Goal: Information Seeking & Learning: Learn about a topic

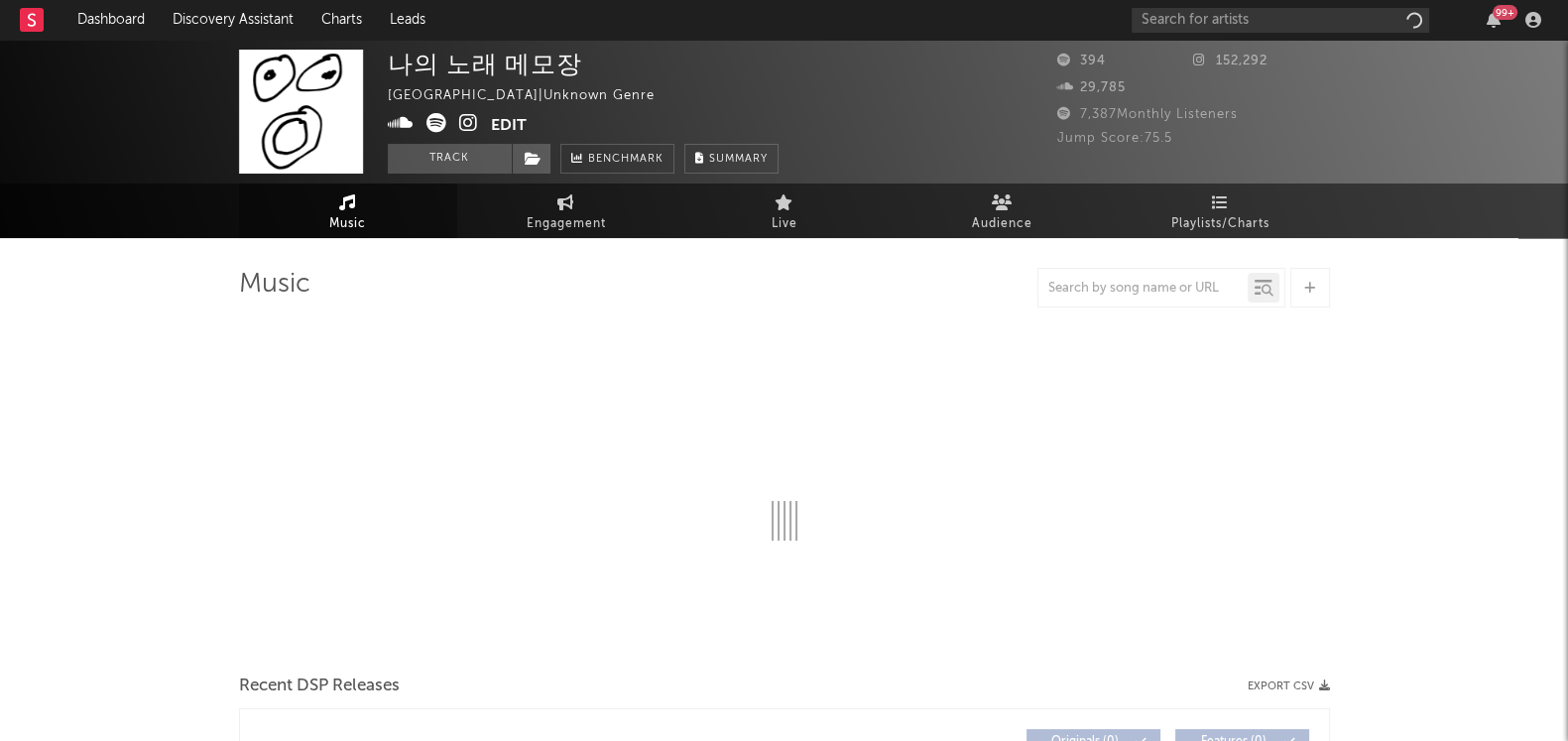
click at [470, 121] on icon at bounding box center [468, 123] width 19 height 20
select select "1w"
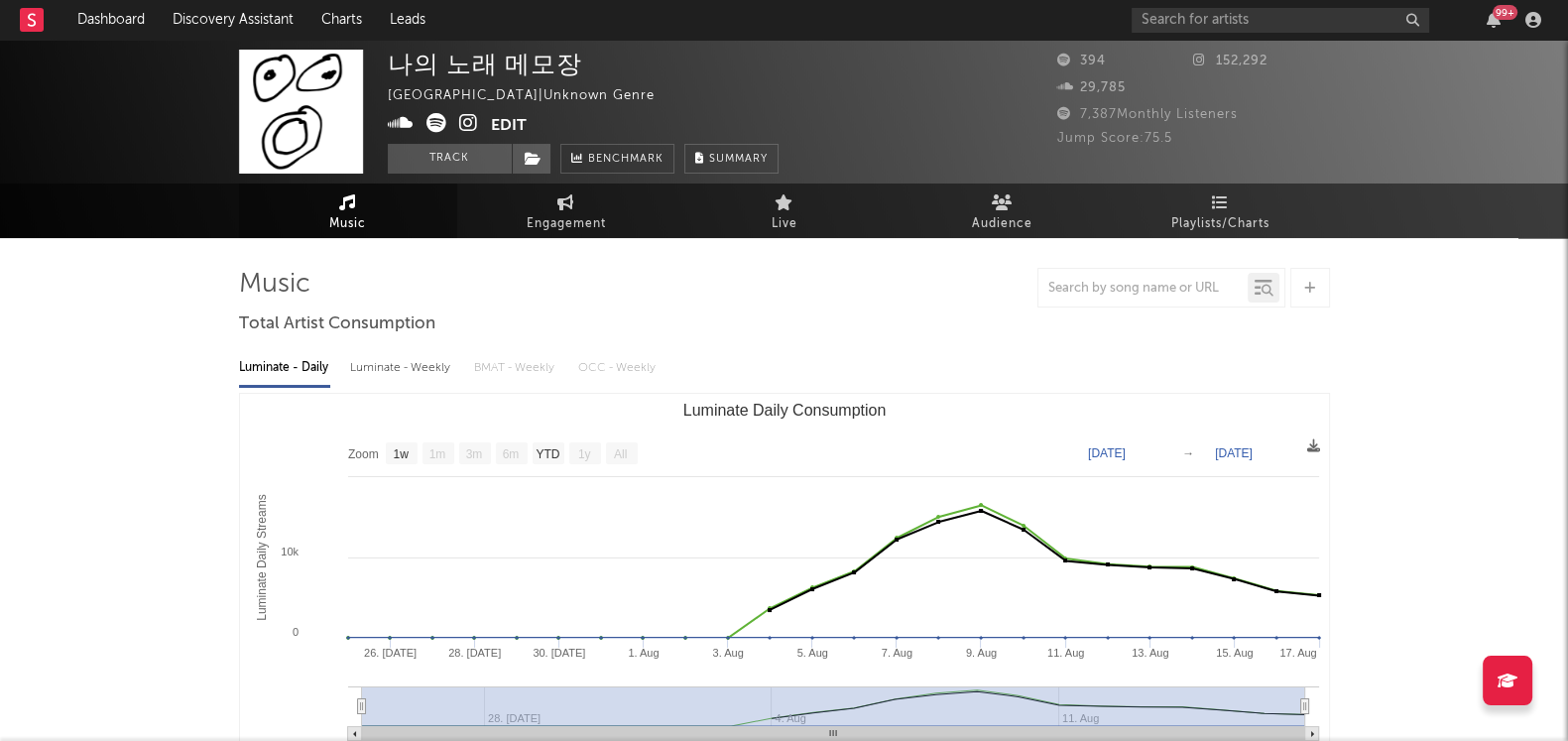
click at [436, 122] on icon at bounding box center [436, 123] width 20 height 20
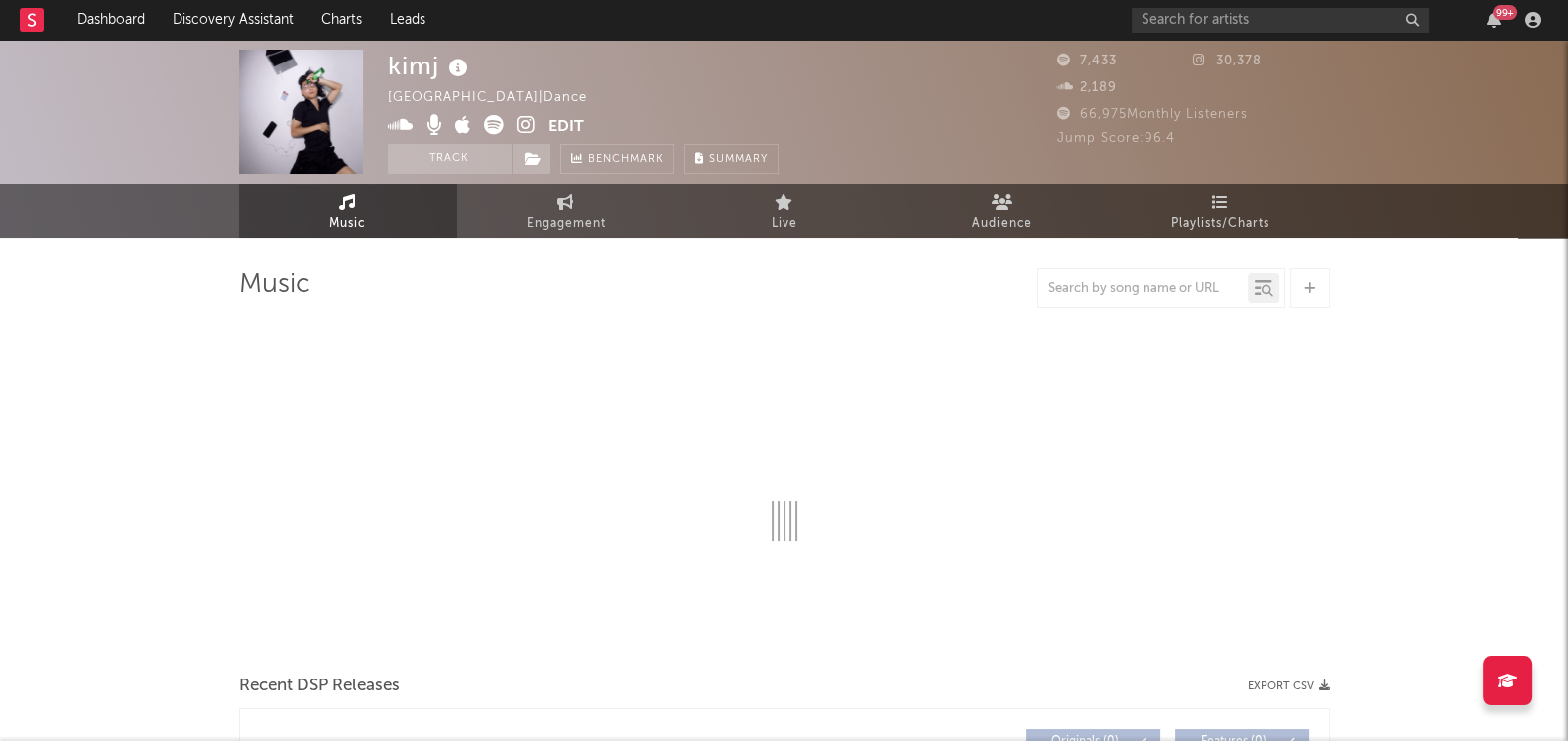
select select "1w"
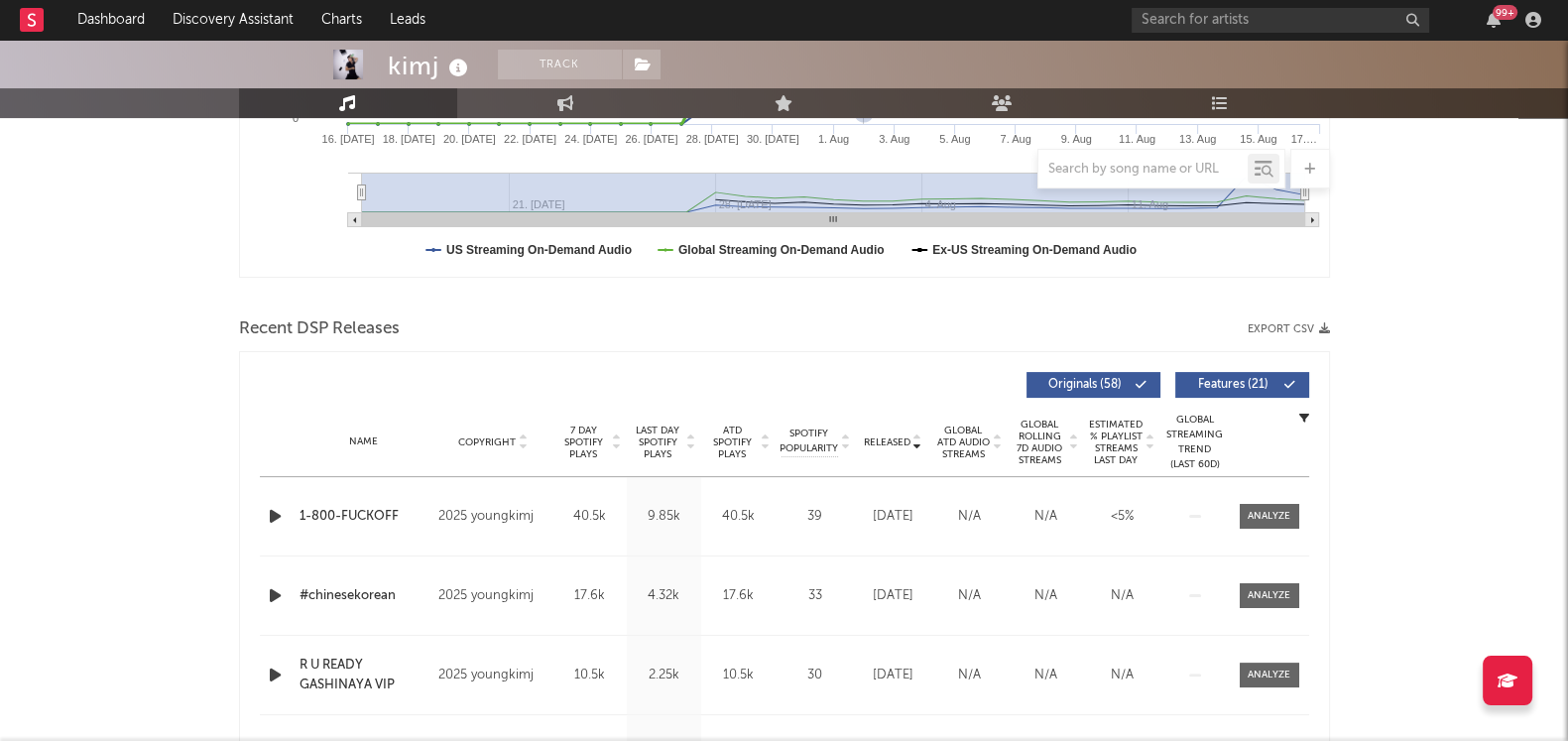
scroll to position [621, 0]
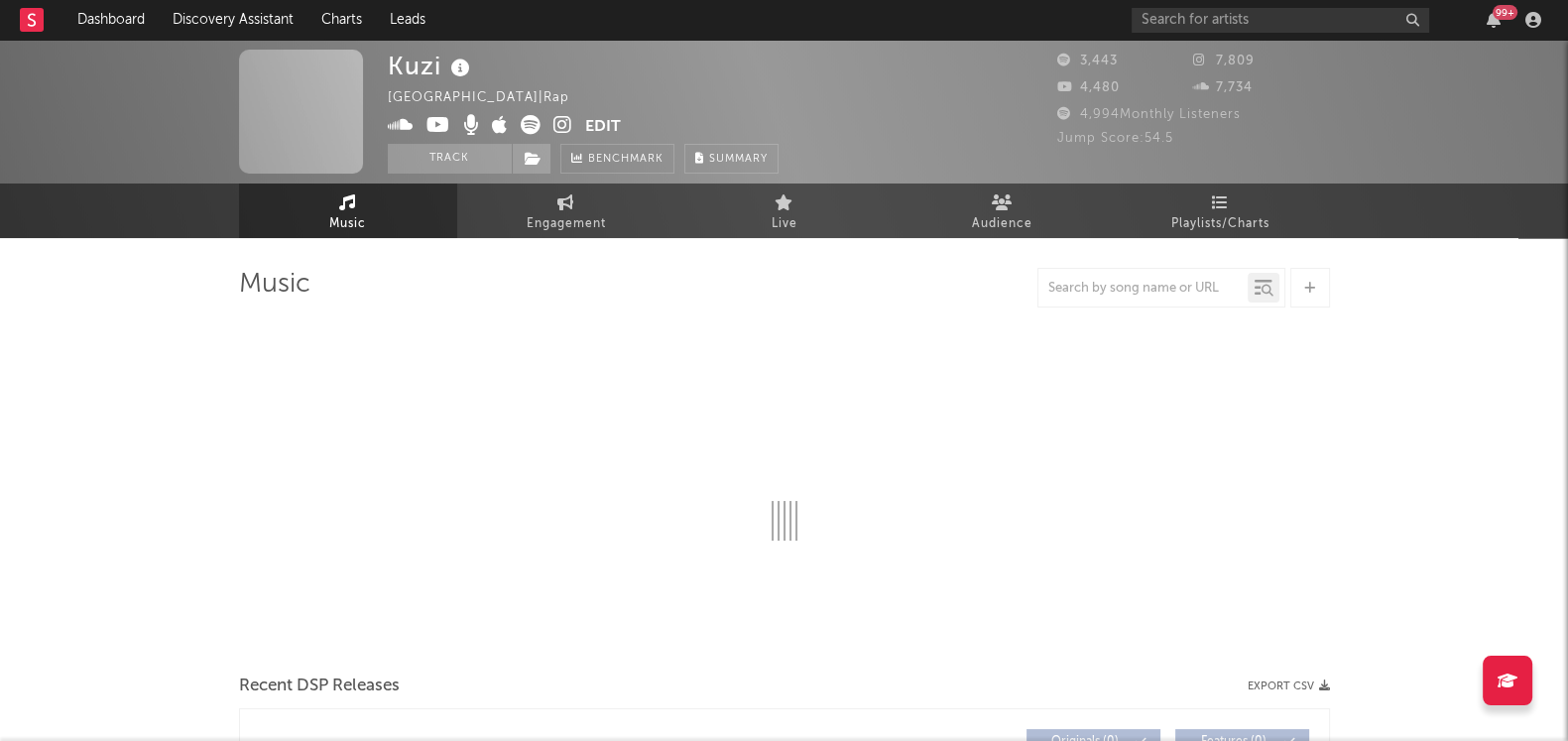
select select "6m"
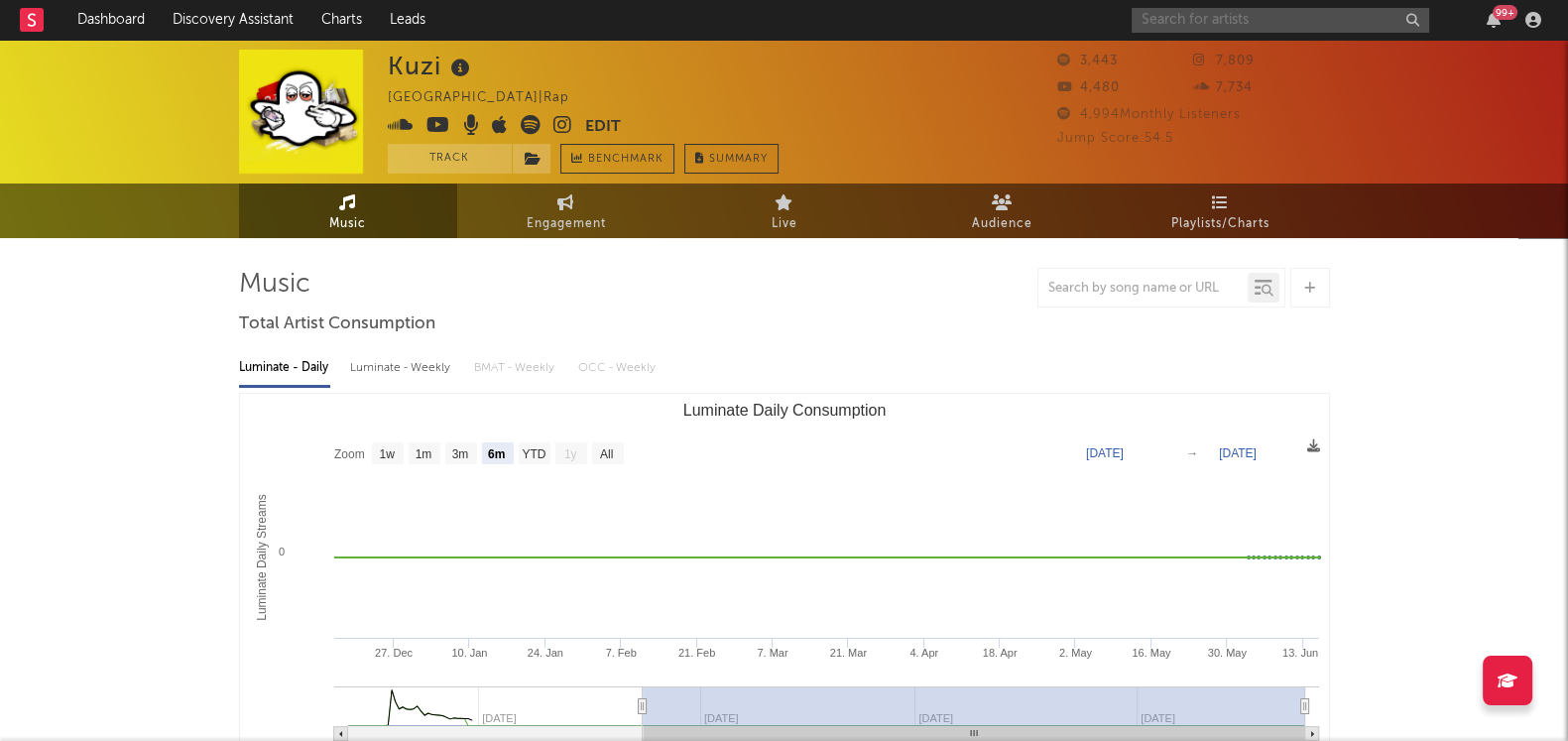
click at [1286, 17] on input "text" at bounding box center [1280, 20] width 297 height 25
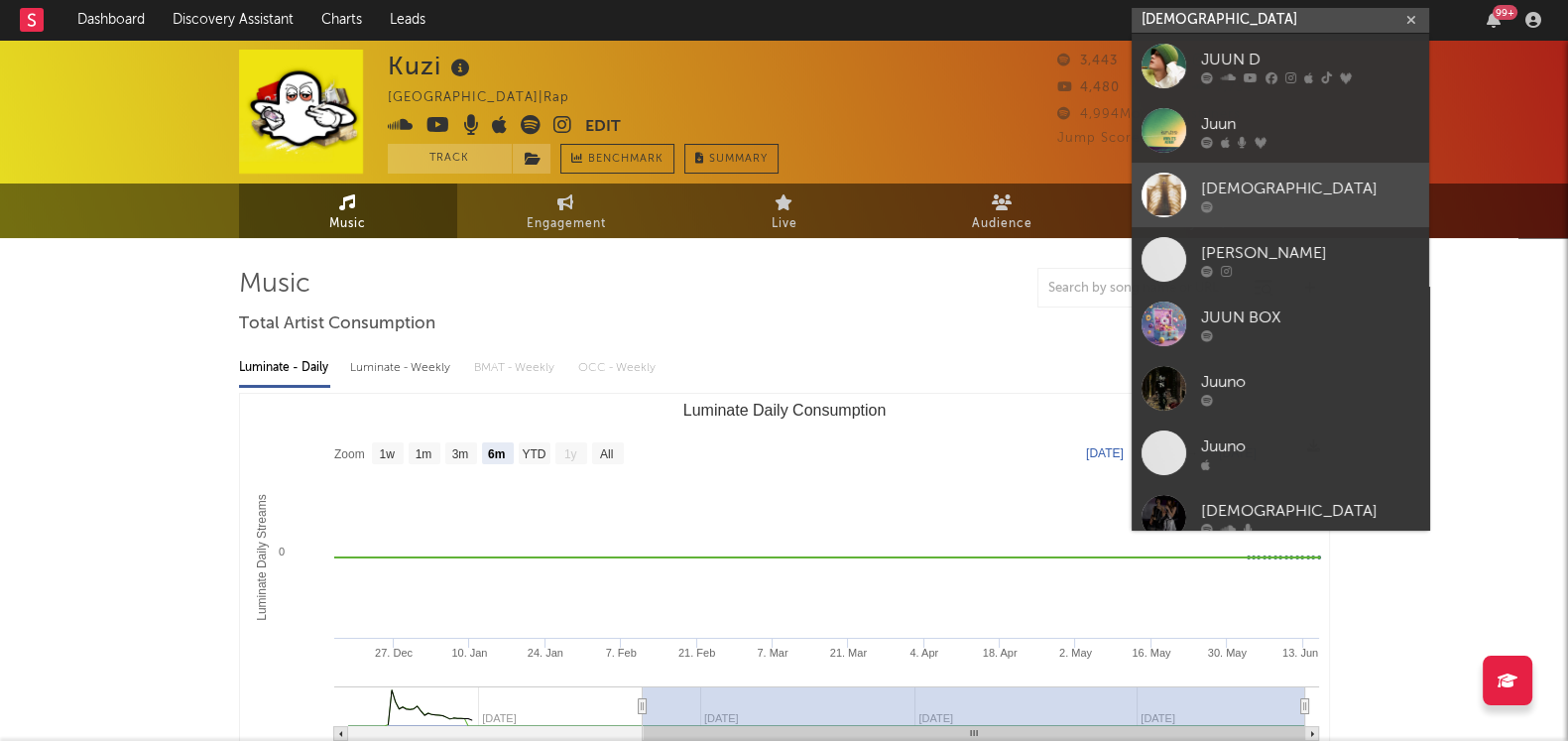
type input "juun"
click at [1285, 182] on div "juun" at bounding box center [1310, 189] width 219 height 24
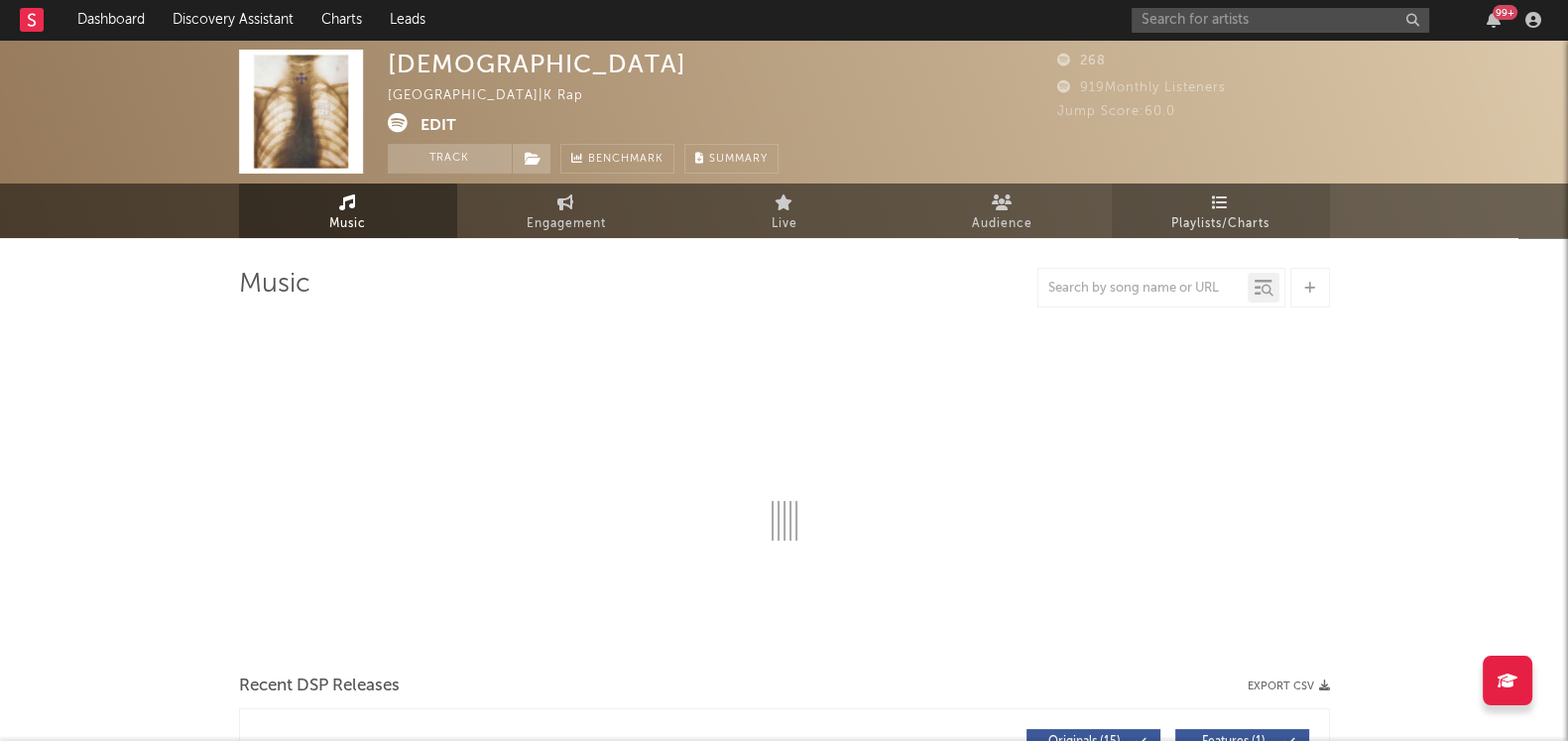
select select "1w"
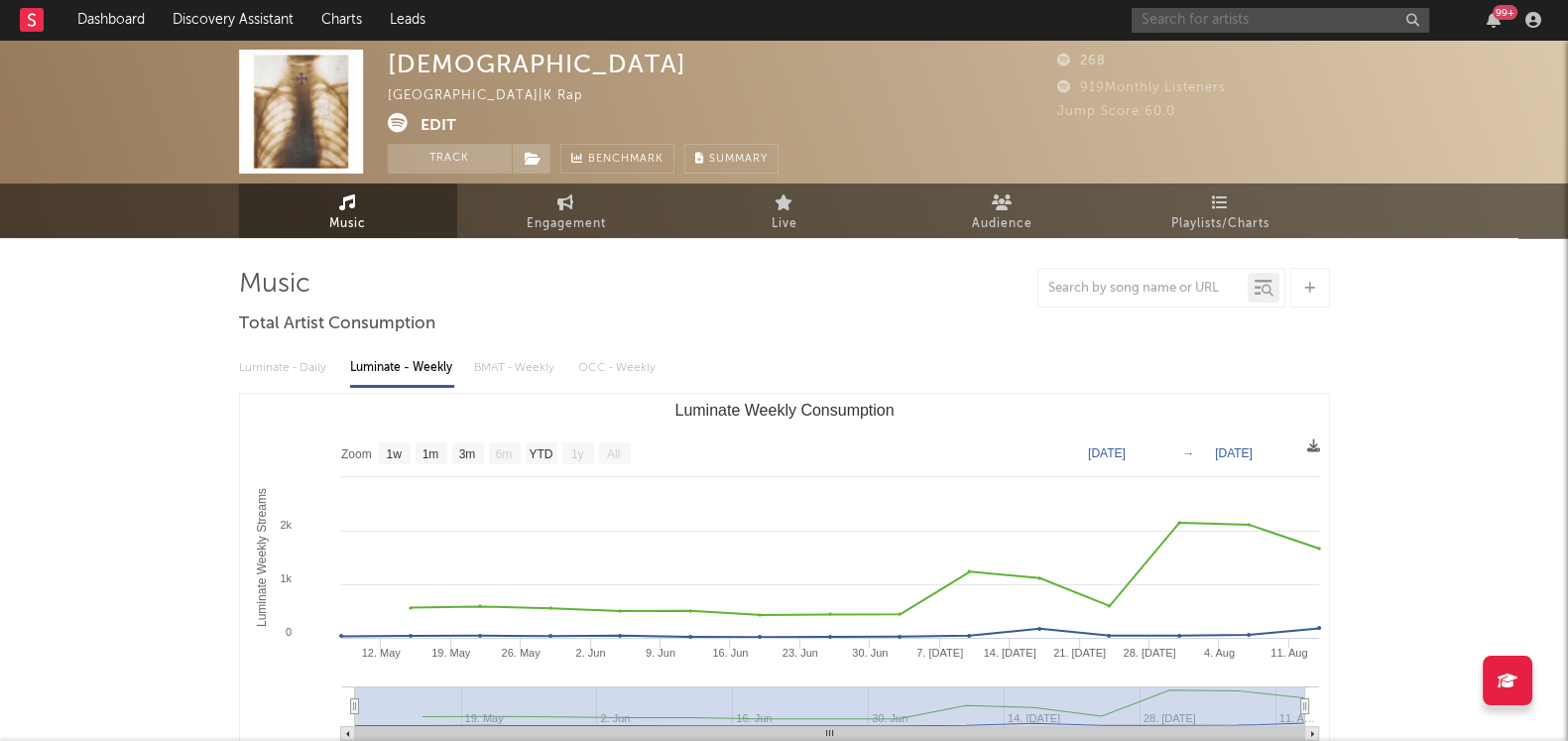
click at [1346, 13] on input "text" at bounding box center [1280, 20] width 297 height 25
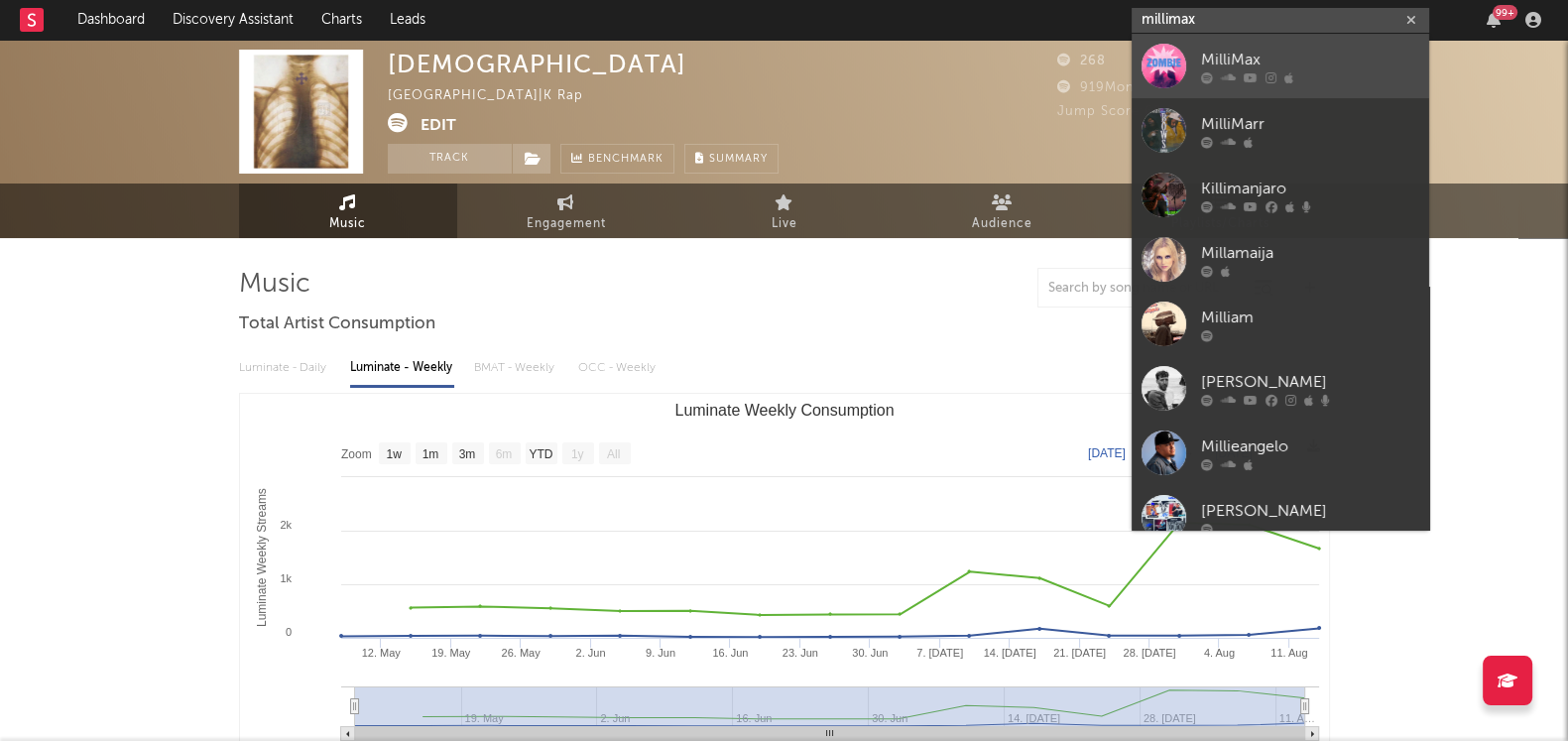
type input "millimax"
click at [1285, 54] on div "MilliMax" at bounding box center [1310, 60] width 219 height 24
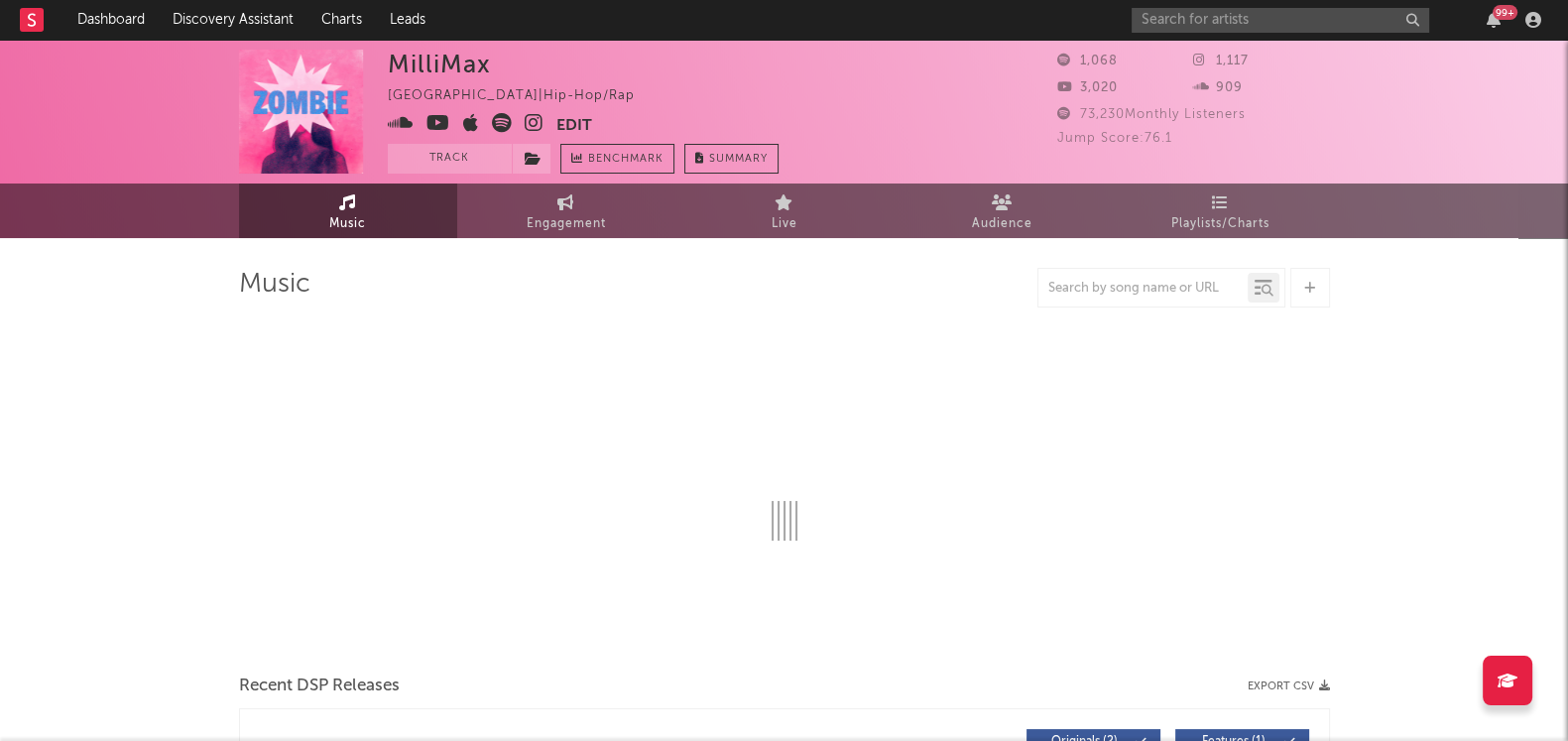
select select "1w"
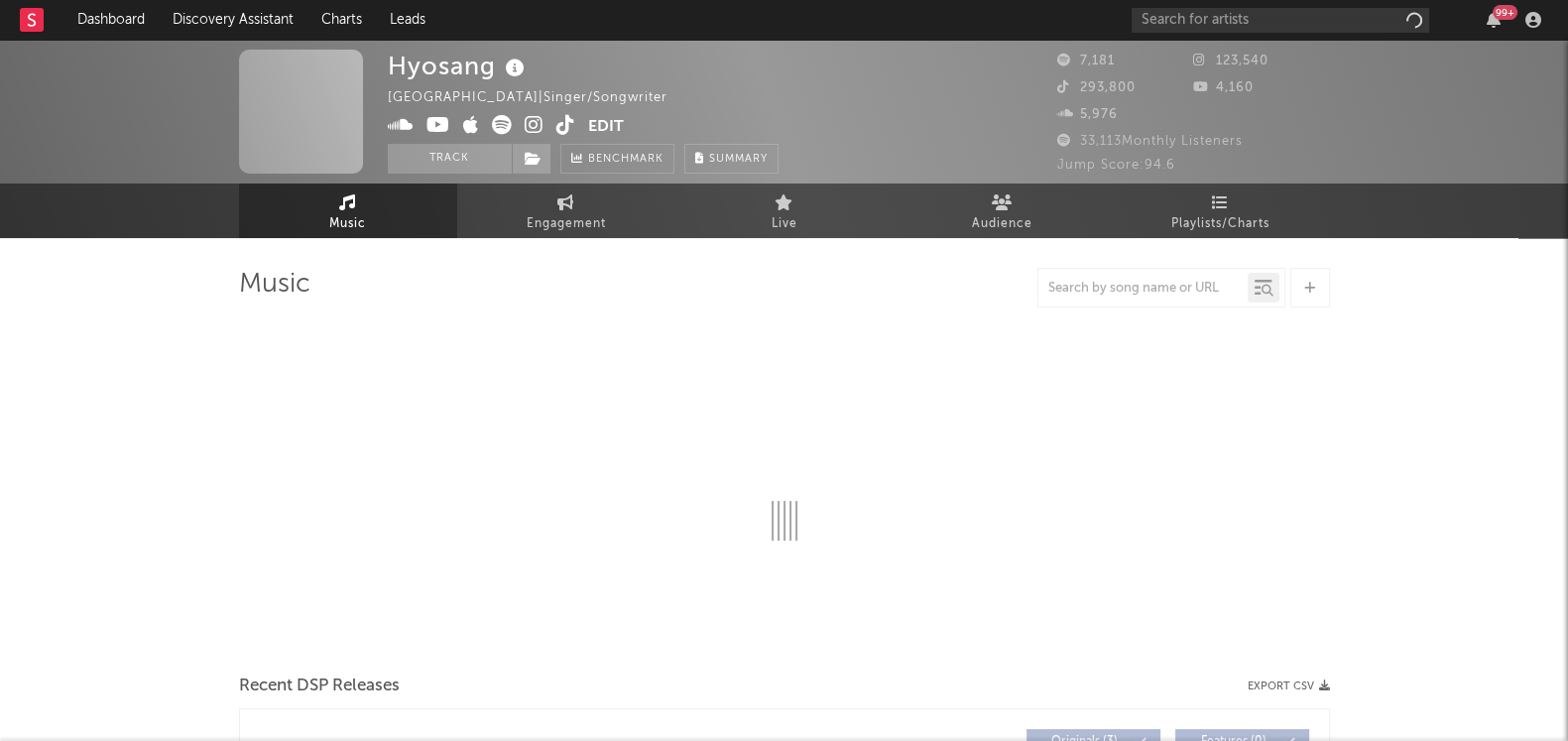
select select "1w"
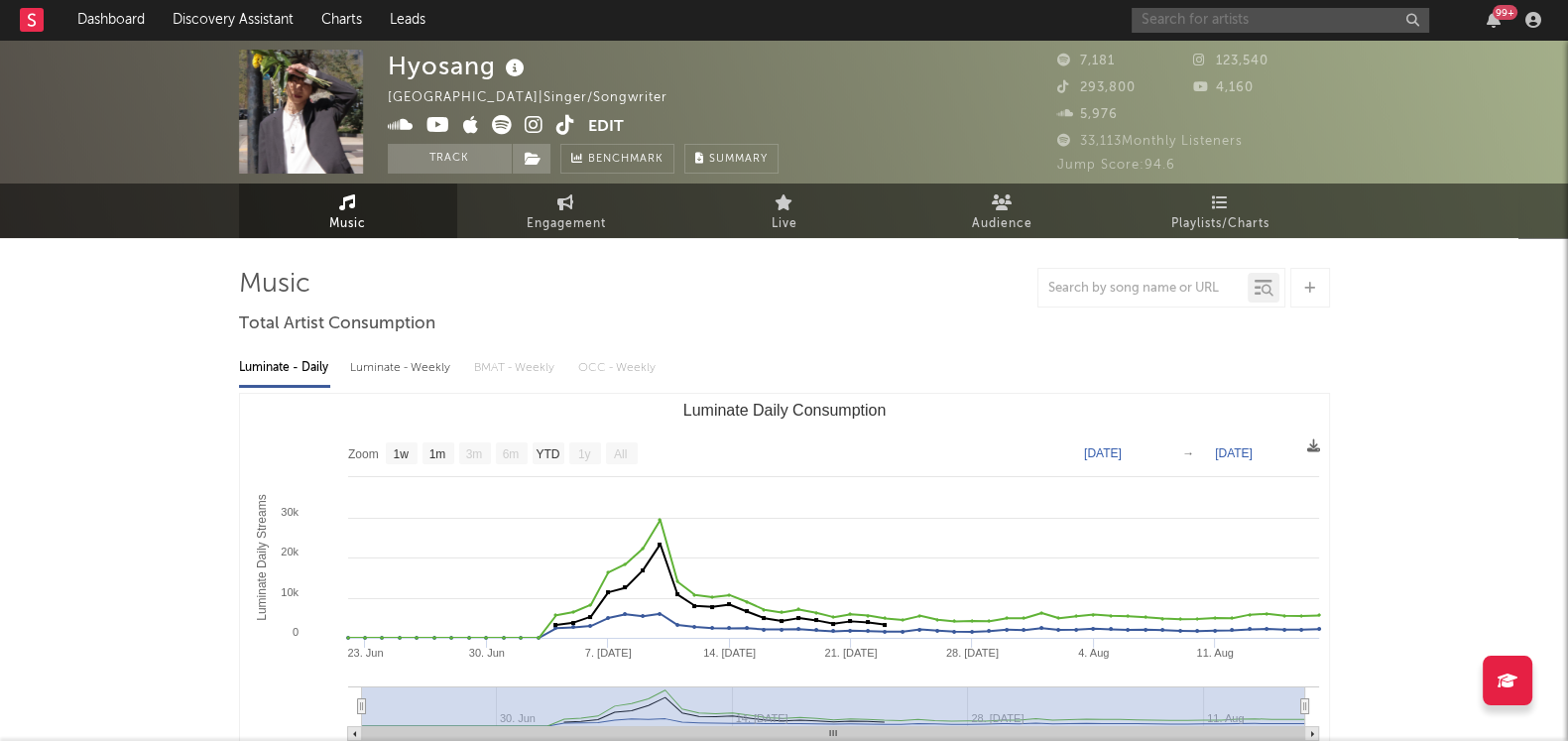
click at [1325, 22] on input "text" at bounding box center [1280, 20] width 297 height 25
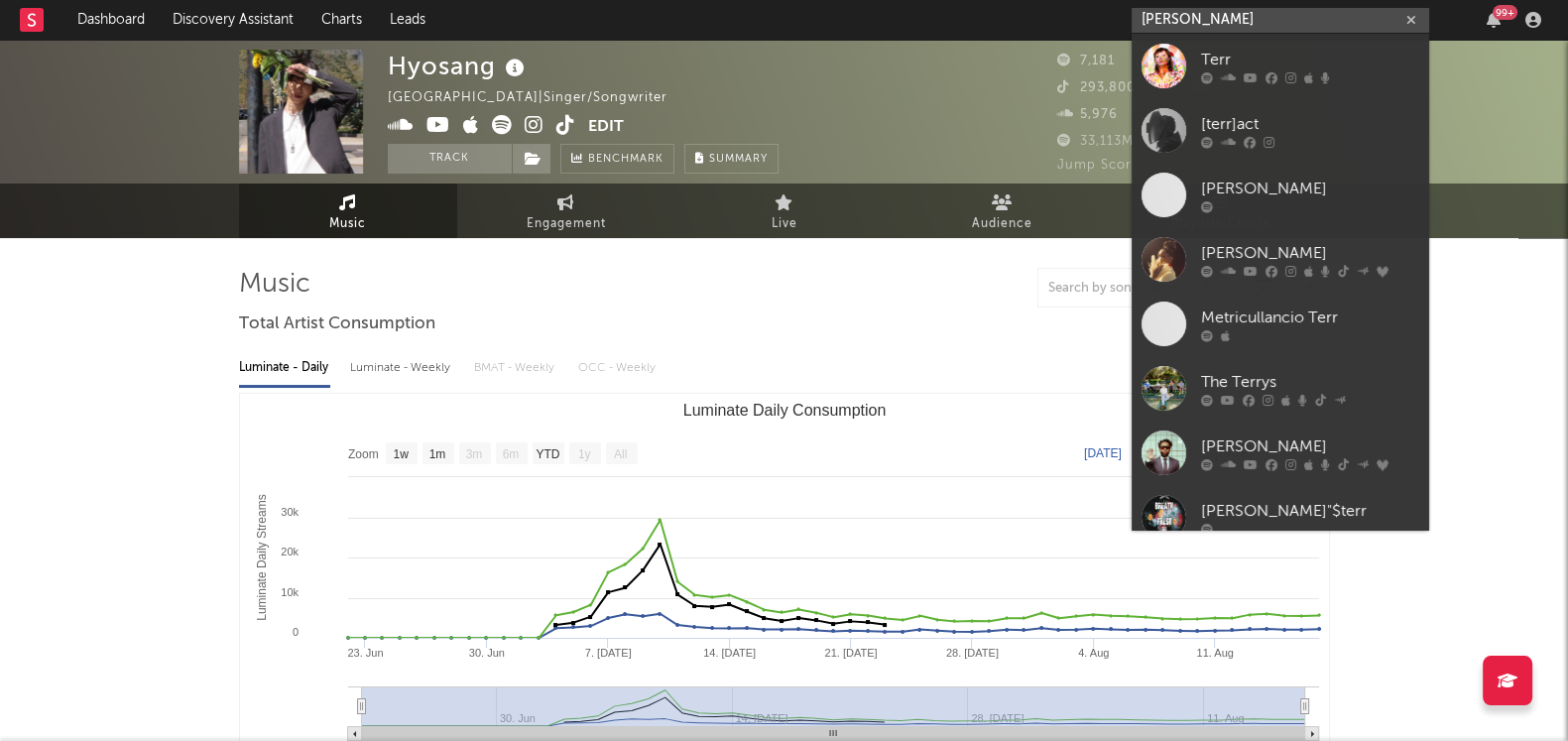
click at [1299, 16] on input "terry" at bounding box center [1280, 20] width 297 height 25
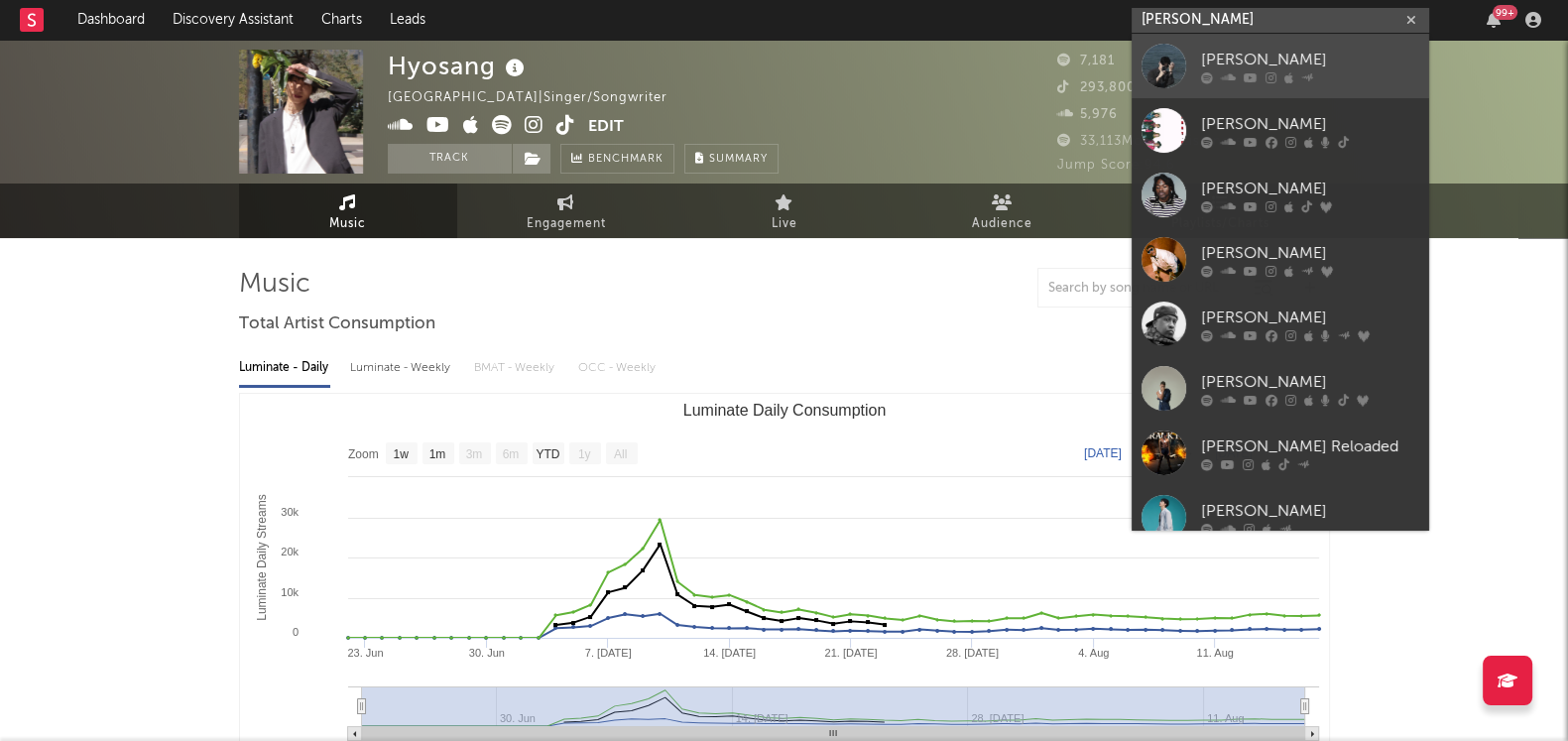
type input "terry"
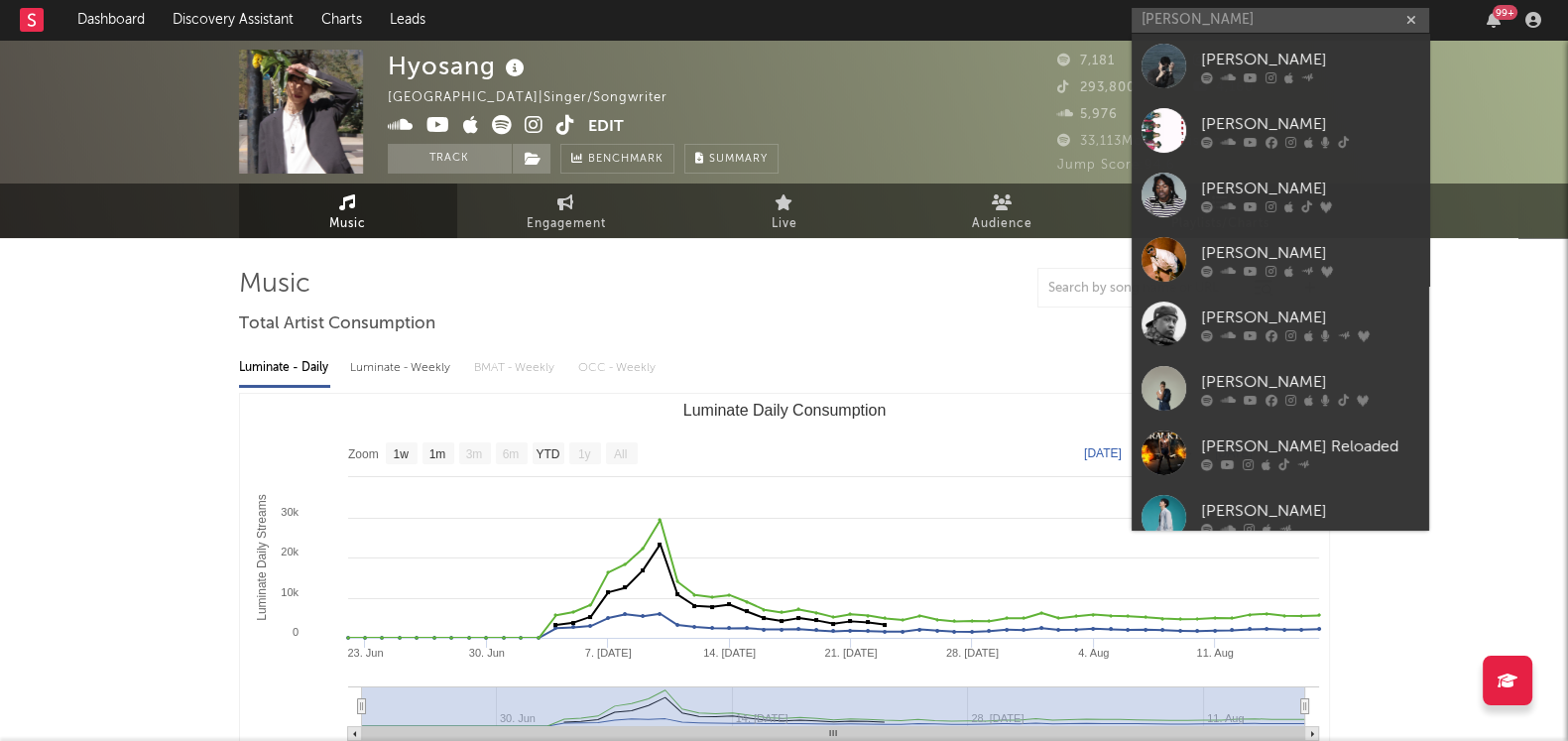
click at [1314, 67] on div "Terry" at bounding box center [1310, 60] width 219 height 24
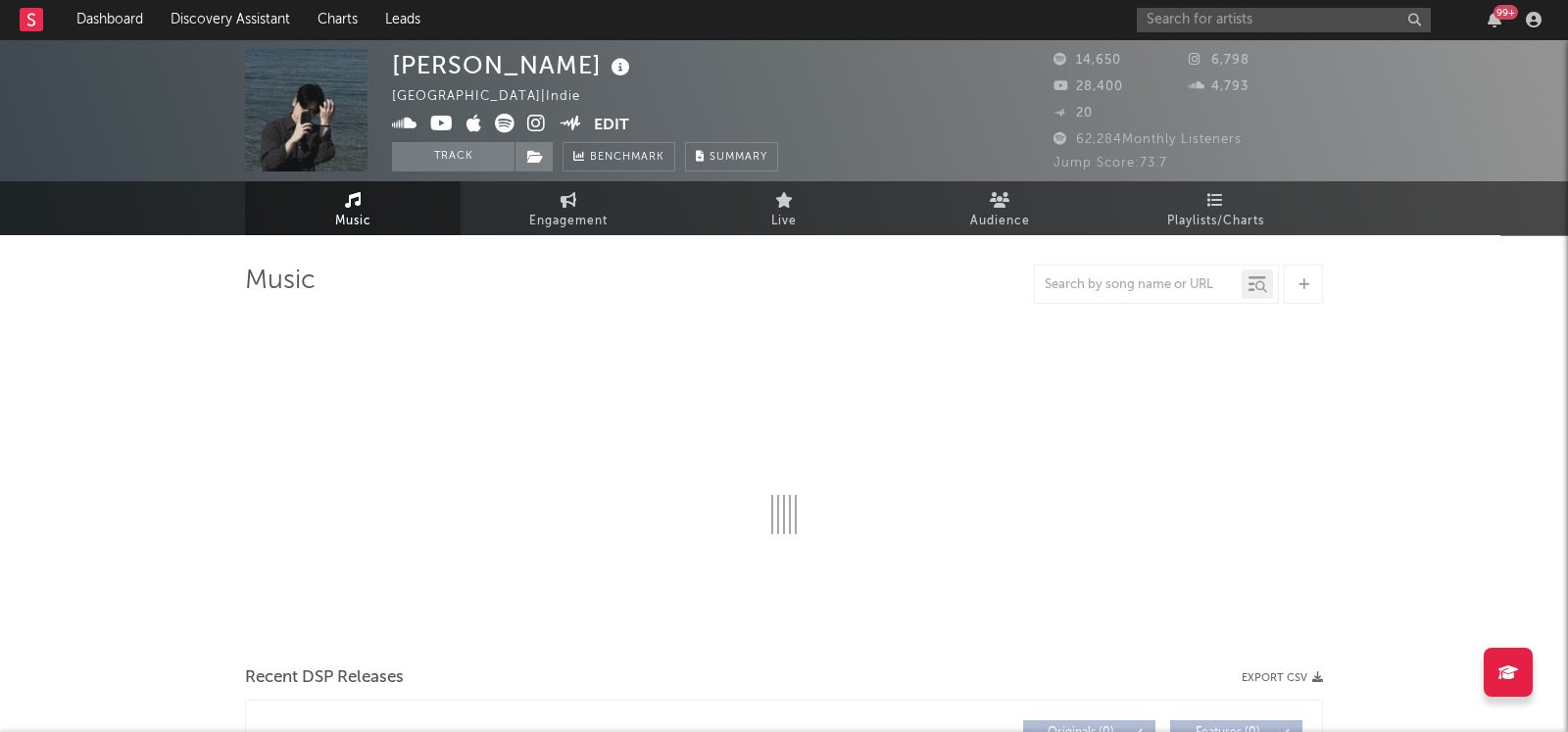
select select "6m"
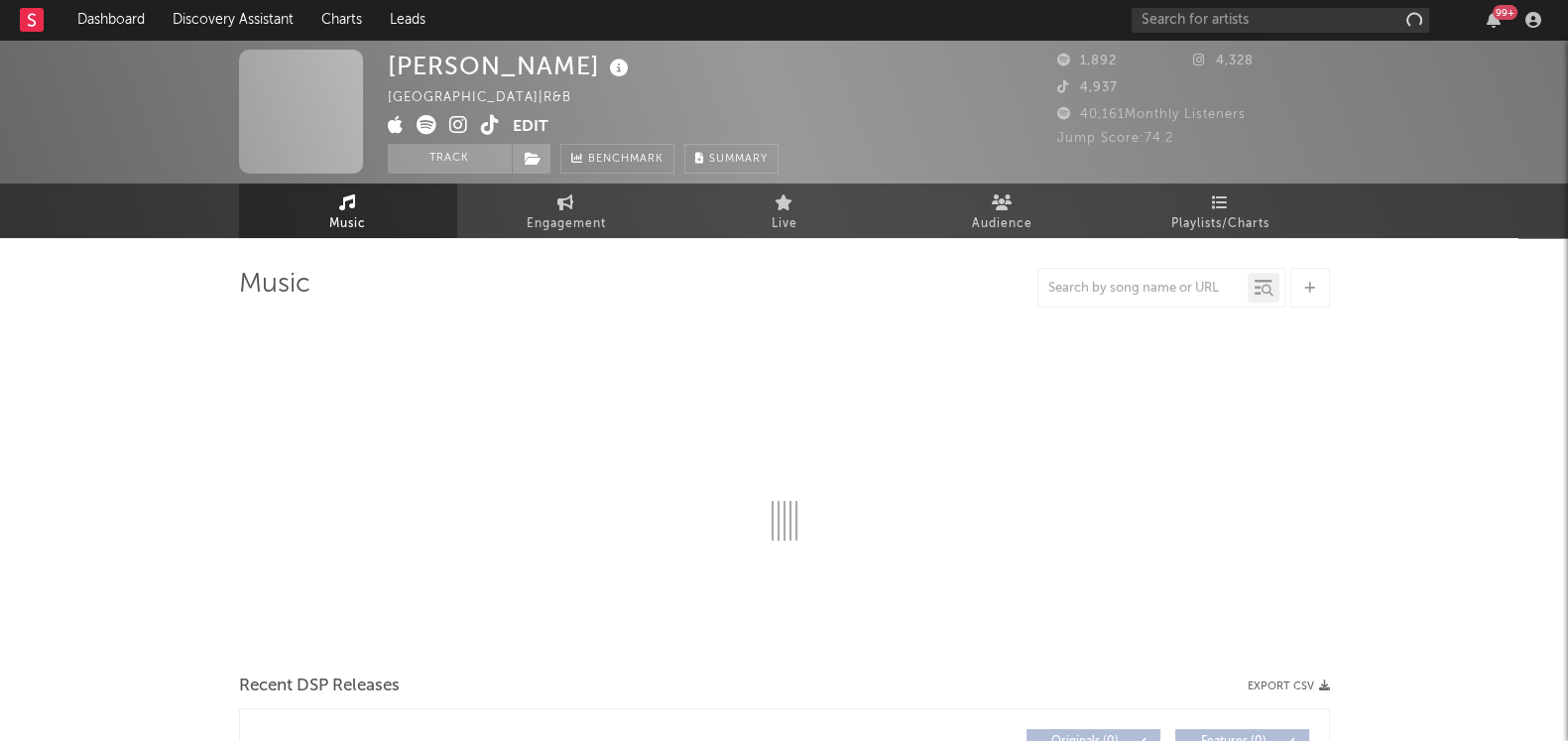
select select "1w"
